Goal: Communication & Community: Answer question/provide support

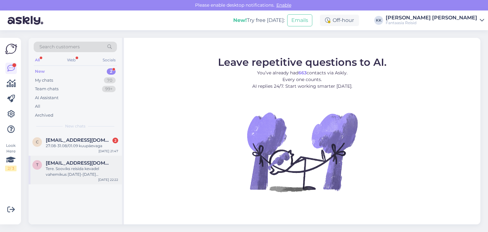
click at [75, 166] on div "Tere. Sooviks reisida kevadel vahemikus [DATE]-[DATE] [DEMOGRAPHIC_DATA]. 3 täi…" at bounding box center [82, 171] width 72 height 11
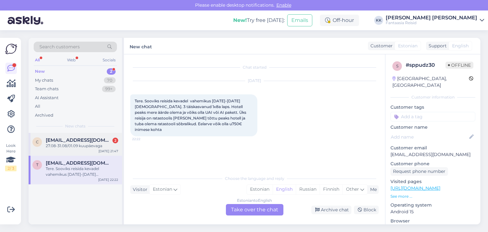
click at [76, 144] on div "27.08-31.08/01.09 kuupäevaga" at bounding box center [82, 146] width 72 height 6
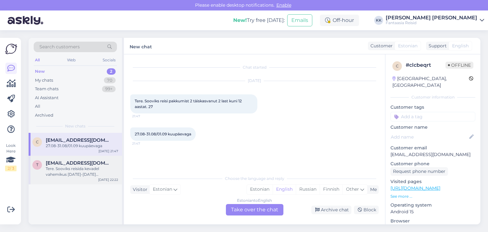
click at [88, 169] on div "Tere. Sooviks reisida kevadel vahemikus [DATE]-[DATE] [DEMOGRAPHIC_DATA]. 3 täi…" at bounding box center [82, 171] width 72 height 11
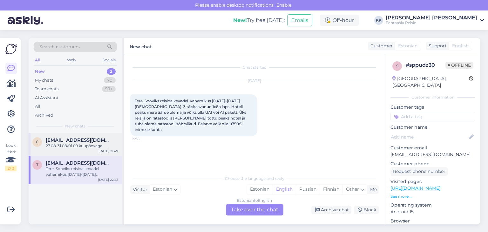
click at [66, 147] on div "27.08-31.08/01.09 kuupäevaga" at bounding box center [82, 146] width 72 height 6
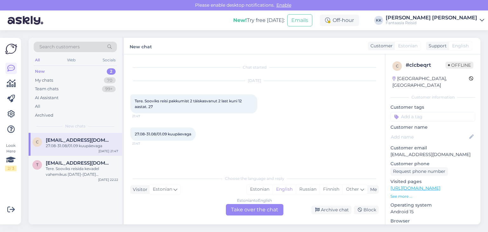
click at [86, 141] on span "[EMAIL_ADDRESS][DOMAIN_NAME]" at bounding box center [79, 140] width 66 height 6
click at [72, 148] on div "27.08-31.08/01.09 kuupäevaga" at bounding box center [82, 146] width 72 height 6
click at [252, 209] on div "Estonian to English Take over the chat" at bounding box center [255, 209] width 58 height 11
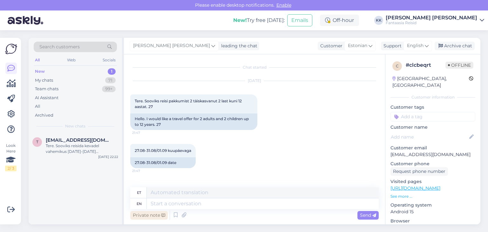
click at [149, 215] on div "Private note" at bounding box center [149, 215] width 38 height 9
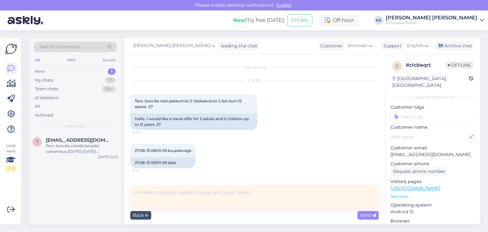
click at [146, 194] on textarea at bounding box center [254, 197] width 249 height 23
drag, startPoint x: 389, startPoint y: 148, endPoint x: 453, endPoint y: 150, distance: 63.6
click at [453, 150] on div "c # clcbeqrt Offline [GEOGRAPHIC_DATA], [GEOGRAPHIC_DATA] Customer information …" at bounding box center [433, 188] width 95 height 268
copy p "[EMAIL_ADDRESS][DOMAIN_NAME]"
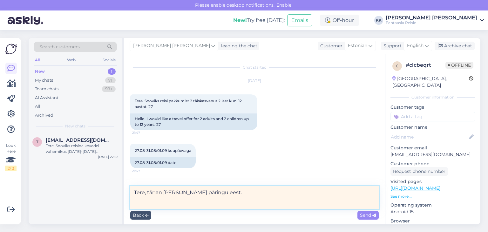
click at [215, 192] on textarea "Tere, tänan [PERSON_NAME] päringu eest." at bounding box center [254, 197] width 249 height 23
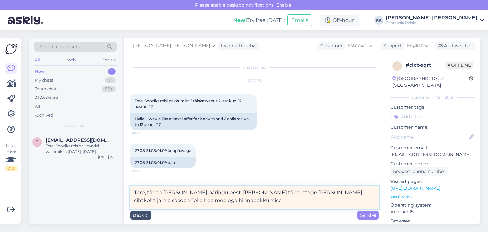
click at [204, 200] on textarea "Tere, tänan [PERSON_NAME] päringu eest. [PERSON_NAME] täpsustage [PERSON_NAME] …" at bounding box center [254, 197] width 249 height 23
type textarea "Tere, tänan [PERSON_NAME] päringu eest. [PERSON_NAME] täpsustage [PERSON_NAME] …"
click at [203, 201] on textarea "Tere, tänan [PERSON_NAME] päringu eest. [PERSON_NAME] täpsustage [PERSON_NAME] …" at bounding box center [254, 197] width 249 height 23
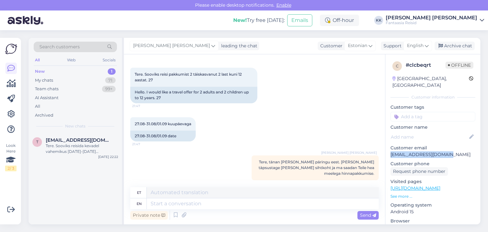
drag, startPoint x: 390, startPoint y: 148, endPoint x: 452, endPoint y: 150, distance: 61.7
click at [453, 151] on p "[EMAIL_ADDRESS][DOMAIN_NAME]" at bounding box center [433, 154] width 85 height 7
copy p "[EMAIL_ADDRESS][DOMAIN_NAME]"
click at [51, 74] on div "New 1" at bounding box center [75, 71] width 83 height 9
click at [430, 161] on p "Customer phone" at bounding box center [433, 164] width 85 height 7
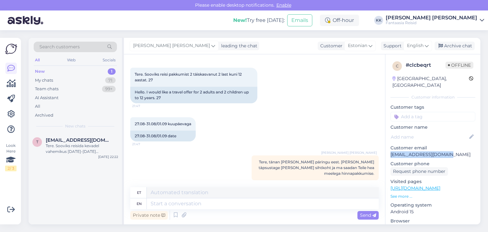
drag, startPoint x: 389, startPoint y: 147, endPoint x: 455, endPoint y: 148, distance: 65.5
click at [455, 148] on div "c # clcbeqrt Offline [GEOGRAPHIC_DATA], [GEOGRAPHIC_DATA] Customer information …" at bounding box center [433, 188] width 95 height 268
copy p "[EMAIL_ADDRESS][DOMAIN_NAME]"
